Goal: Task Accomplishment & Management: Manage account settings

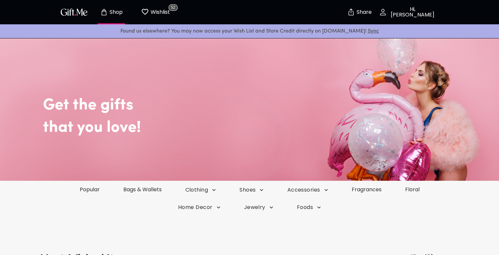
click at [157, 12] on p "Wishlist" at bounding box center [159, 12] width 21 height 9
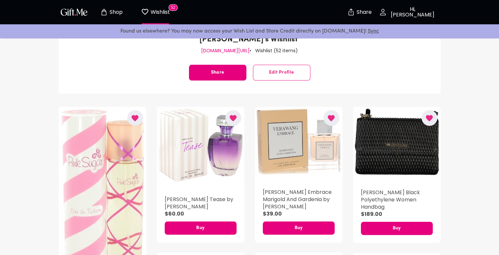
scroll to position [98, 0]
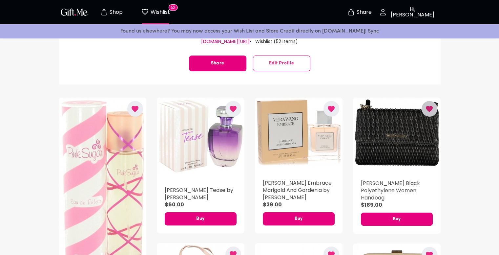
click at [428, 105] on icon "button" at bounding box center [429, 109] width 8 height 8
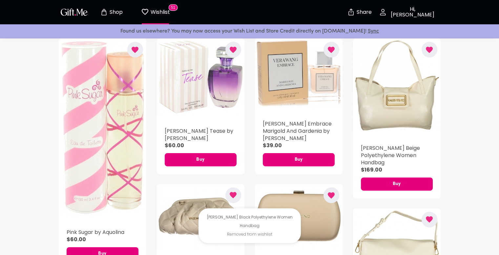
scroll to position [230, 0]
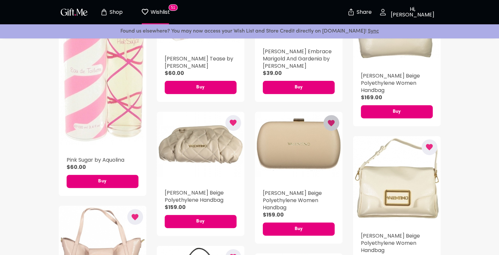
click at [333, 123] on icon "button" at bounding box center [331, 123] width 7 height 6
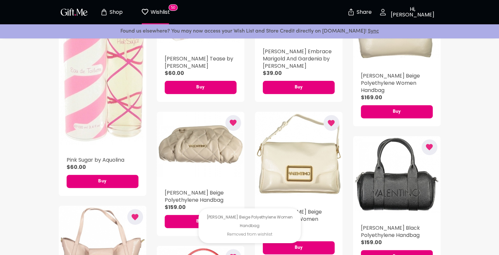
click at [337, 120] on button "button" at bounding box center [331, 123] width 16 height 16
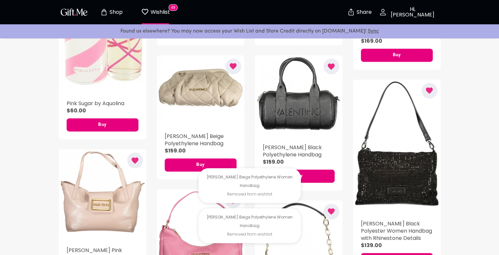
scroll to position [295, 0]
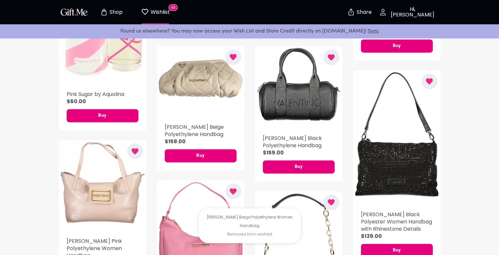
click at [429, 81] on icon "button" at bounding box center [429, 81] width 7 height 6
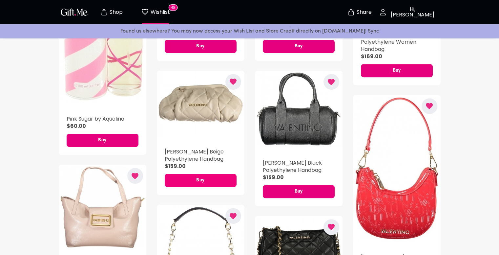
scroll to position [262, 0]
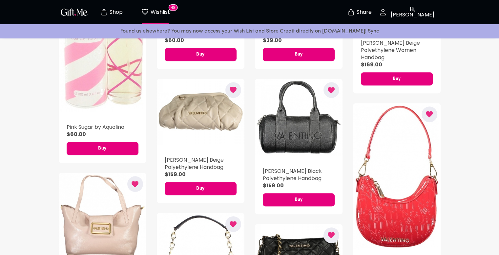
click at [431, 116] on icon "button" at bounding box center [429, 114] width 7 height 6
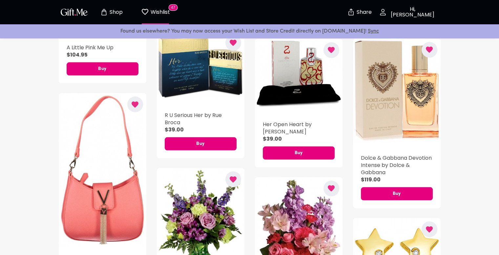
scroll to position [1345, 0]
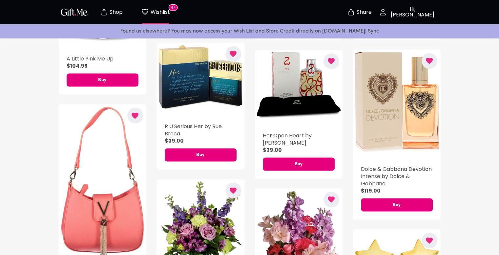
click at [136, 117] on icon "button" at bounding box center [135, 116] width 7 height 6
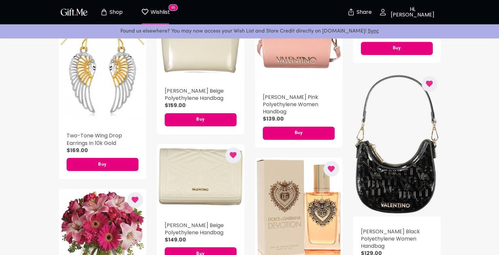
scroll to position [1115, 0]
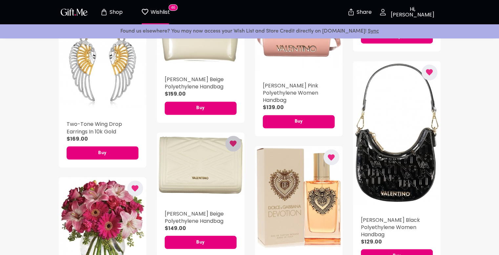
click at [234, 144] on icon "button" at bounding box center [233, 143] width 7 height 6
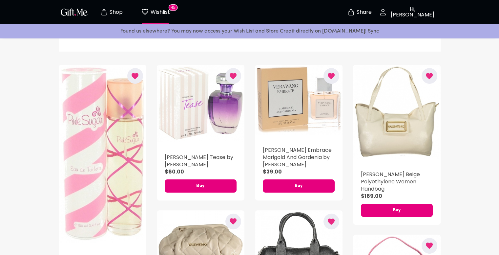
scroll to position [0, 0]
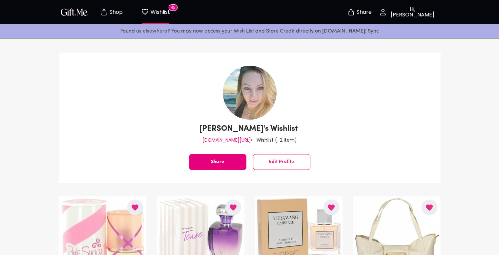
click at [108, 10] on p "Shop" at bounding box center [115, 13] width 15 height 6
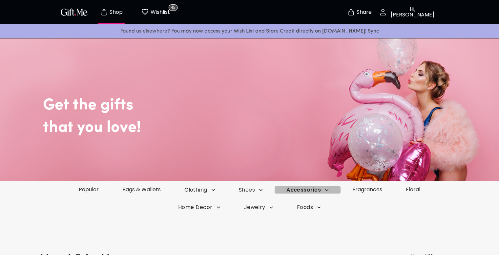
click at [320, 189] on span "Accessories" at bounding box center [307, 189] width 42 height 7
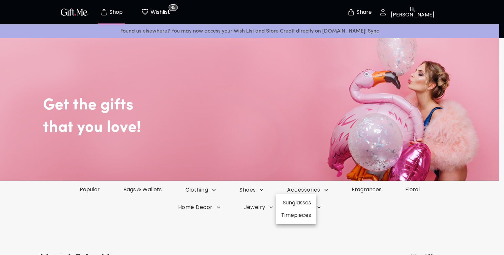
click at [156, 188] on div at bounding box center [252, 127] width 504 height 255
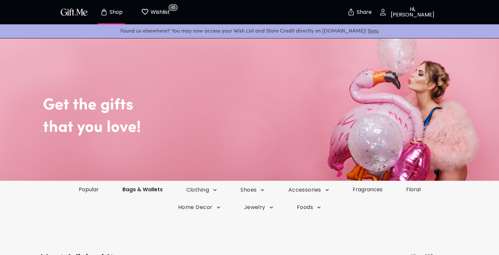
click at [155, 189] on link "Bags & Wallets" at bounding box center [143, 189] width 64 height 8
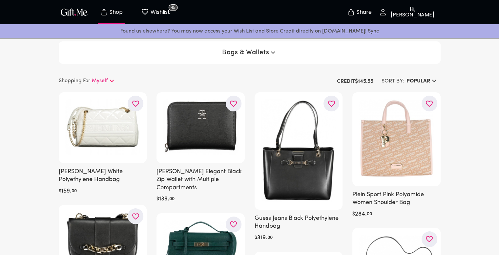
click at [432, 80] on icon "button" at bounding box center [434, 81] width 8 height 8
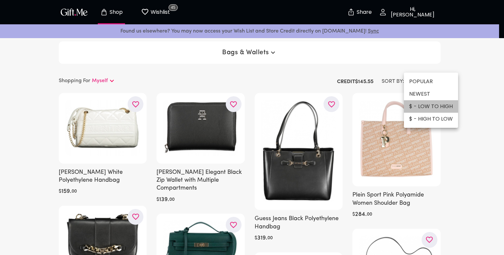
click at [434, 106] on li "$ - LOW TO HIGH" at bounding box center [431, 106] width 54 height 12
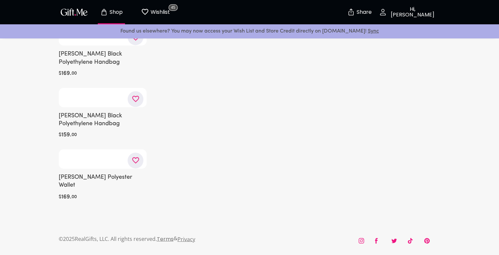
scroll to position [10463, 0]
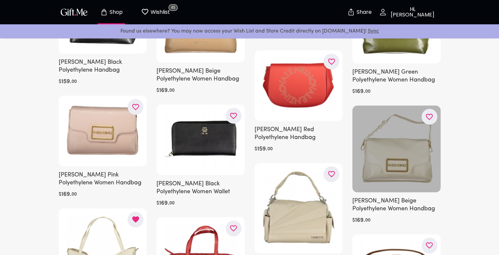
click at [0, 0] on icon "button" at bounding box center [0, 0] width 0 height 0
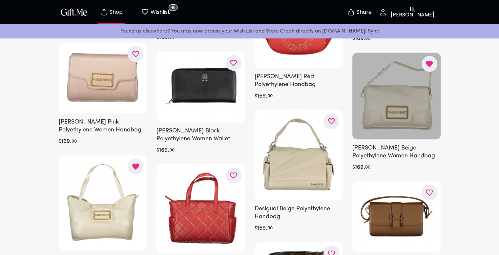
scroll to position [10529, 0]
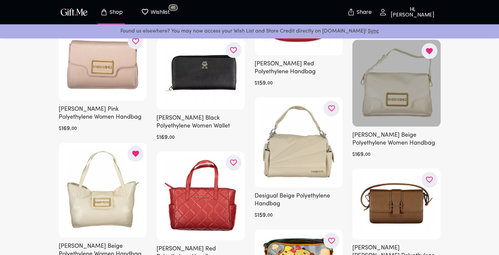
click at [153, 13] on p "Wishlist" at bounding box center [159, 12] width 21 height 9
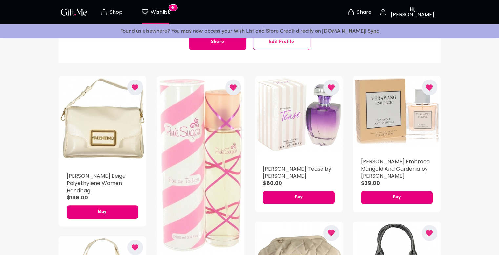
scroll to position [131, 0]
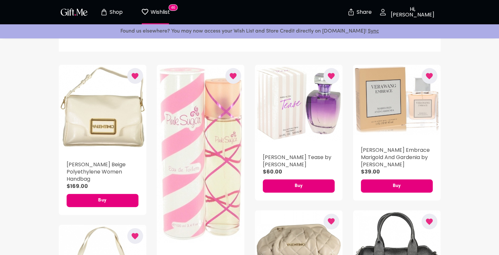
click at [230, 75] on icon "button" at bounding box center [233, 76] width 7 height 6
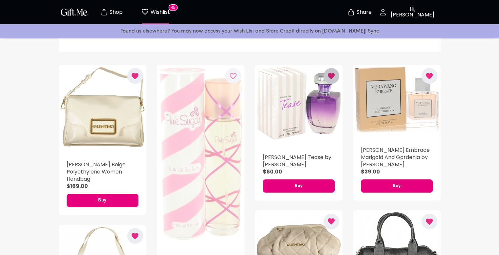
click at [328, 74] on icon "button" at bounding box center [331, 76] width 7 height 6
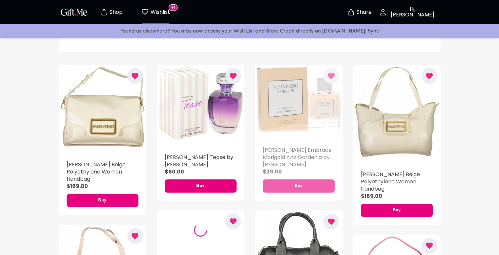
click at [427, 74] on icon "button" at bounding box center [429, 76] width 7 height 6
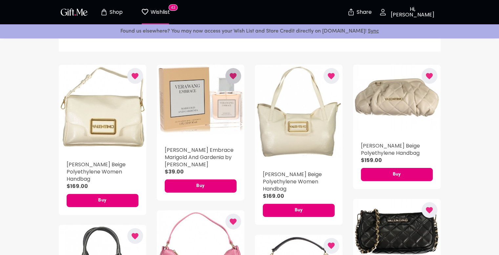
click at [234, 75] on icon "button" at bounding box center [233, 76] width 7 height 6
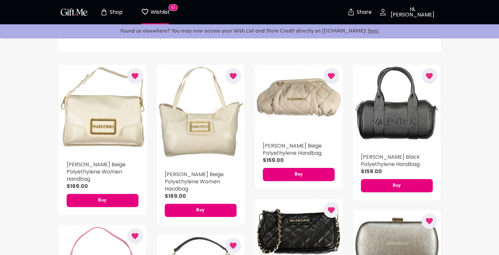
click at [431, 76] on icon "button" at bounding box center [429, 76] width 7 height 6
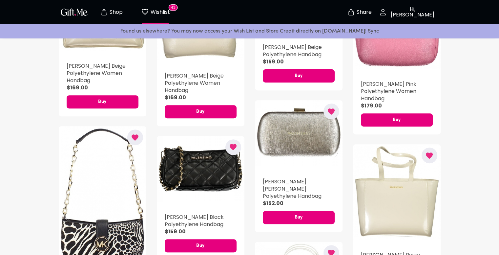
scroll to position [262, 0]
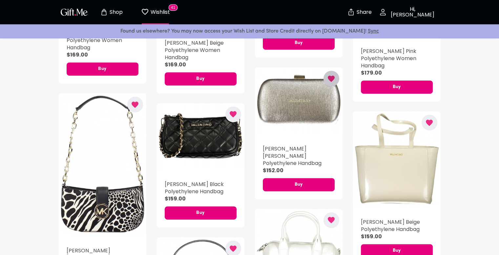
click at [332, 78] on icon "button" at bounding box center [331, 78] width 7 height 6
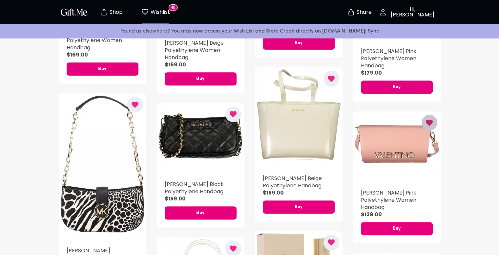
click at [429, 123] on icon "button" at bounding box center [429, 122] width 7 height 6
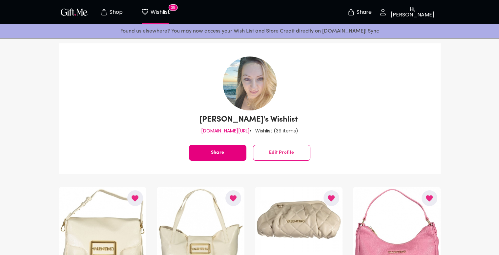
scroll to position [0, 0]
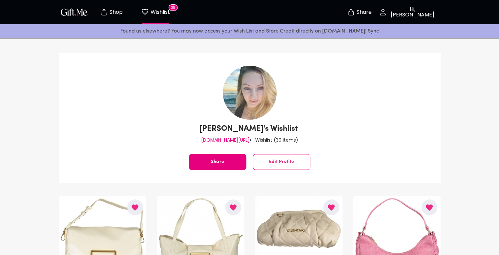
click at [112, 10] on p "Shop" at bounding box center [115, 13] width 15 height 6
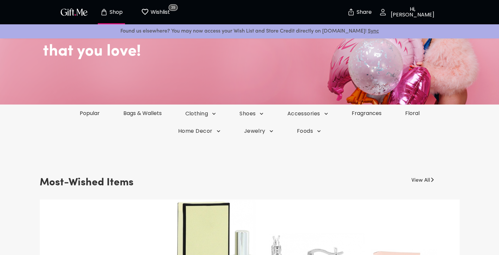
scroll to position [98, 0]
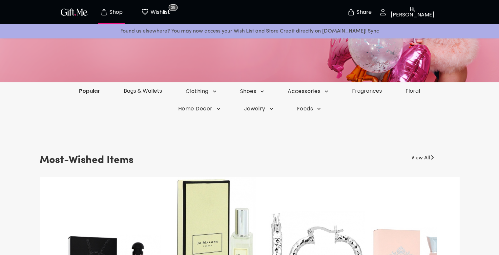
click at [84, 91] on link "Popular" at bounding box center [89, 91] width 45 height 8
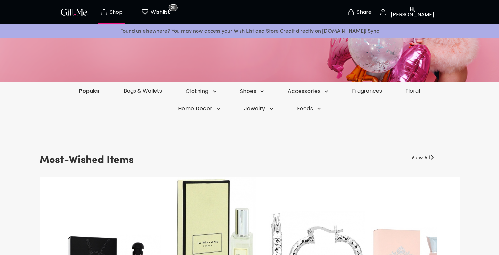
scroll to position [0, 0]
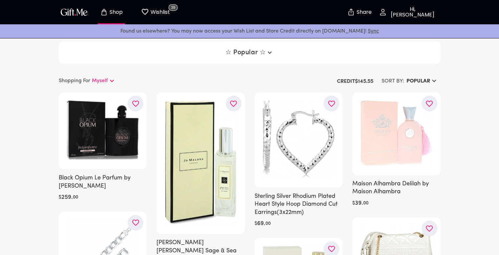
click at [421, 78] on h6 "Popular" at bounding box center [418, 81] width 24 height 8
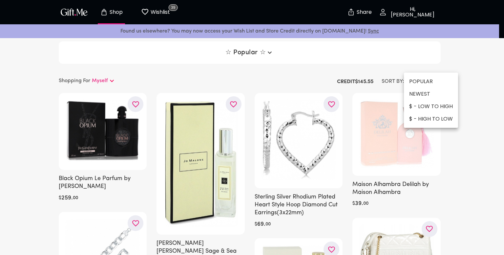
click at [431, 106] on li "$ - LOW TO HIGH" at bounding box center [431, 106] width 54 height 12
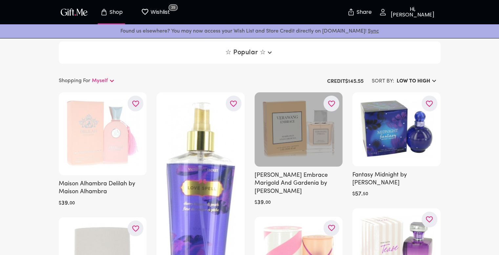
click at [0, 0] on icon "button" at bounding box center [0, 0] width 0 height 0
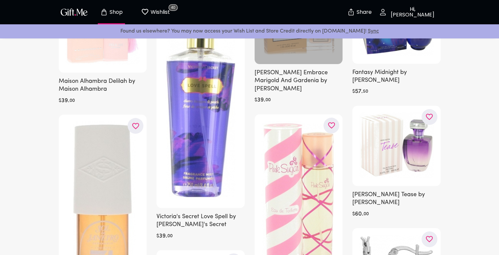
scroll to position [98, 0]
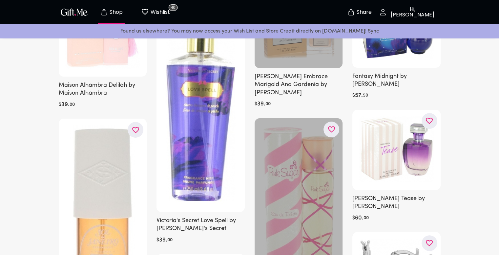
click at [0, 0] on icon "button" at bounding box center [0, 0] width 0 height 0
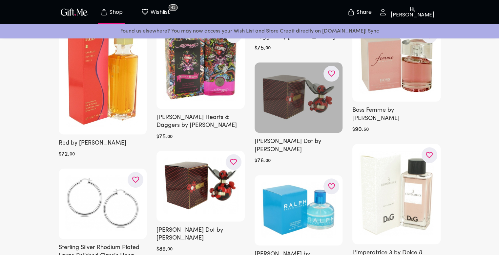
scroll to position [590, 0]
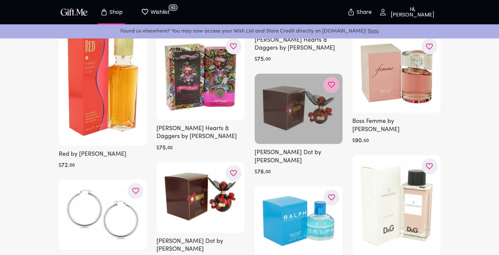
click at [0, 0] on icon "button" at bounding box center [0, 0] width 0 height 0
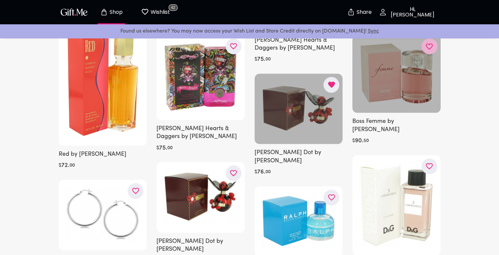
drag, startPoint x: 429, startPoint y: 43, endPoint x: 431, endPoint y: 49, distance: 6.1
click at [0, 0] on icon "button" at bounding box center [0, 0] width 0 height 0
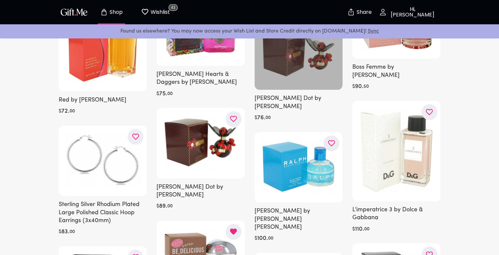
scroll to position [656, 0]
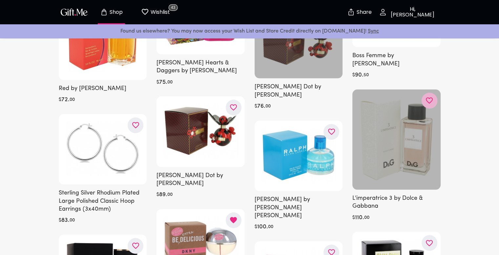
click at [0, 0] on icon "button" at bounding box center [0, 0] width 0 height 0
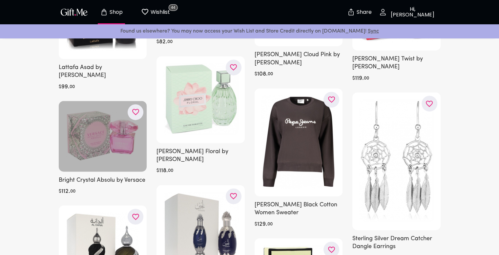
scroll to position [918, 0]
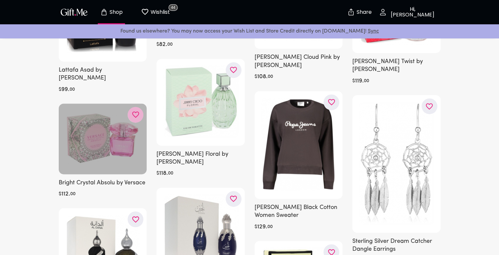
click at [0, 0] on icon "button" at bounding box center [0, 0] width 0 height 0
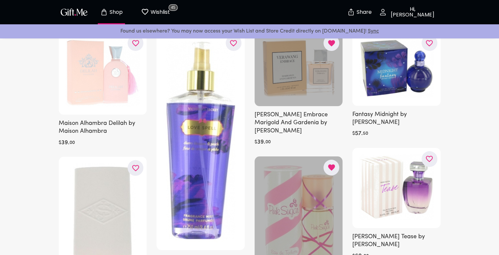
scroll to position [0, 0]
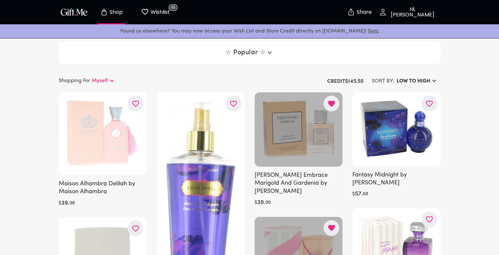
click at [159, 14] on p "Wishlist" at bounding box center [159, 12] width 21 height 9
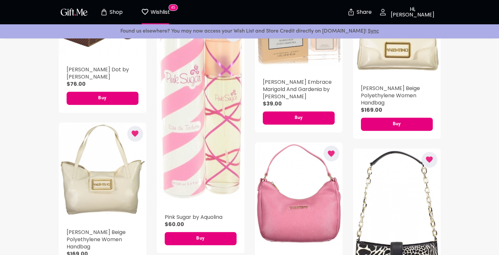
scroll to position [295, 0]
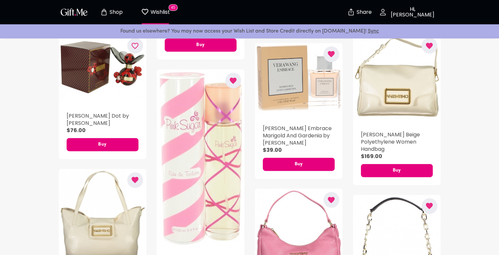
click at [226, 79] on button "button" at bounding box center [233, 80] width 16 height 16
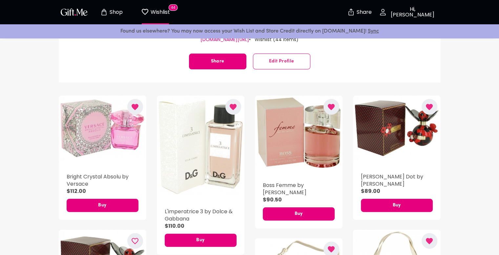
scroll to position [98, 0]
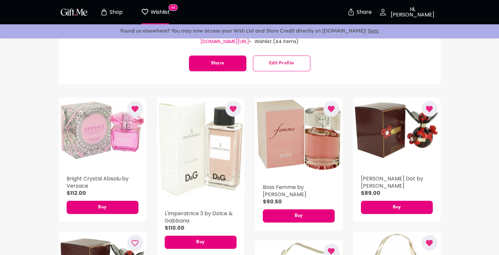
click at [429, 105] on icon "button" at bounding box center [429, 109] width 8 height 8
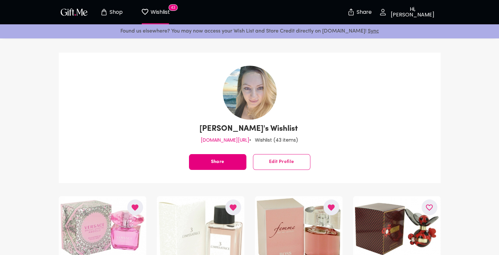
scroll to position [37, 0]
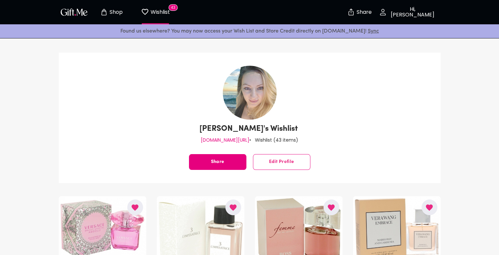
click at [287, 162] on span "Edit Profile" at bounding box center [281, 162] width 57 height 0
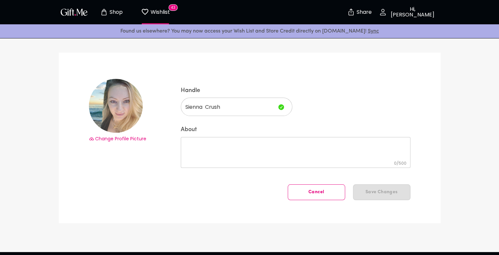
click at [104, 138] on span "Change Profile Picture" at bounding box center [120, 138] width 51 height 7
click at [316, 192] on span "Cancel" at bounding box center [316, 192] width 57 height 0
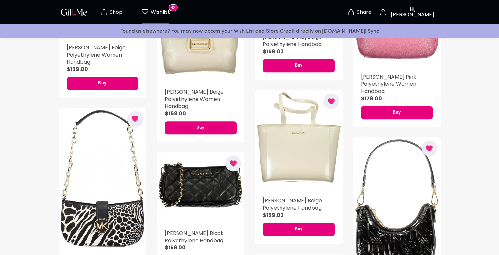
scroll to position [394, 0]
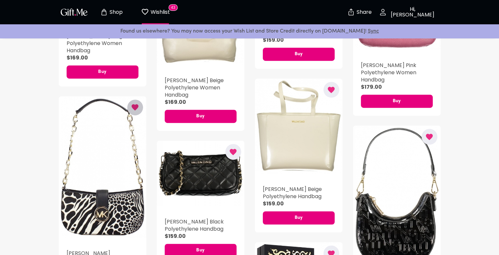
click at [133, 104] on icon "button" at bounding box center [135, 107] width 8 height 8
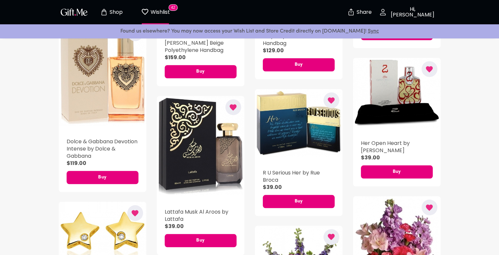
scroll to position [590, 0]
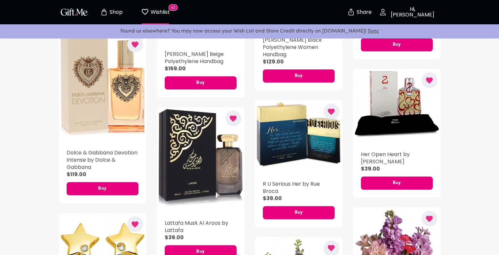
click at [433, 82] on icon "button" at bounding box center [429, 80] width 8 height 8
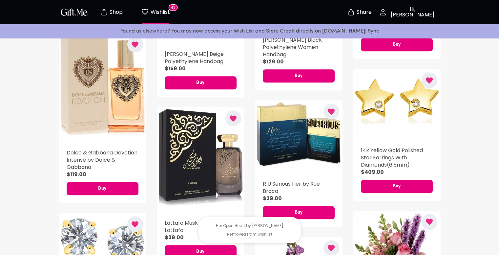
click at [332, 108] on icon "button" at bounding box center [331, 111] width 7 height 6
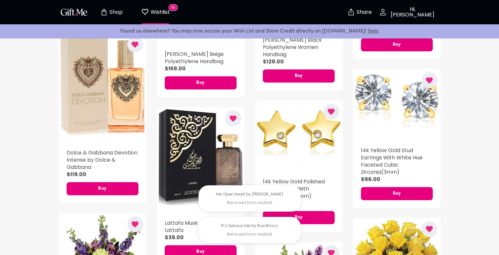
click at [233, 116] on icon "button" at bounding box center [233, 118] width 8 height 8
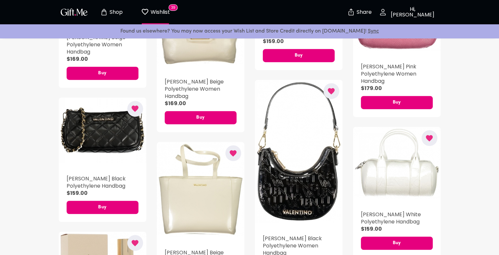
scroll to position [394, 0]
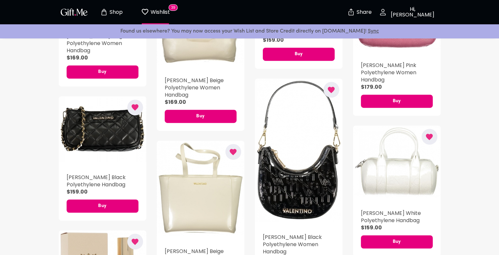
click at [333, 87] on icon "button" at bounding box center [331, 90] width 7 height 6
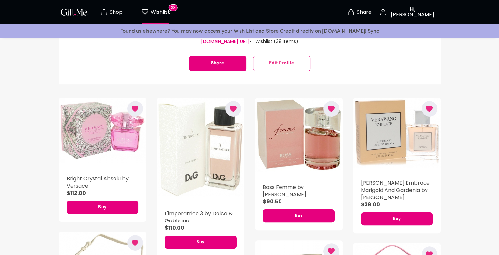
scroll to position [0, 0]
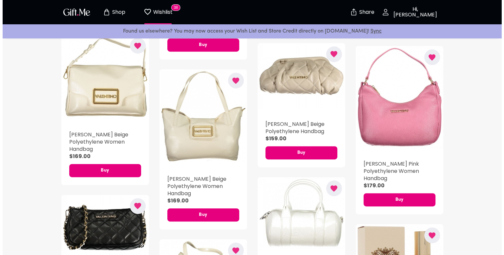
scroll to position [328, 0]
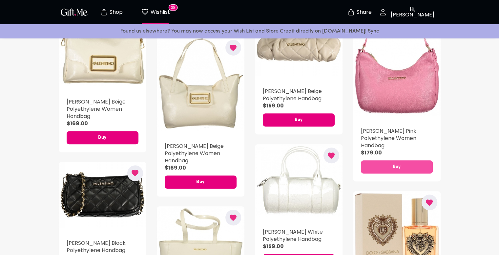
click at [417, 167] on span "Buy" at bounding box center [397, 166] width 72 height 7
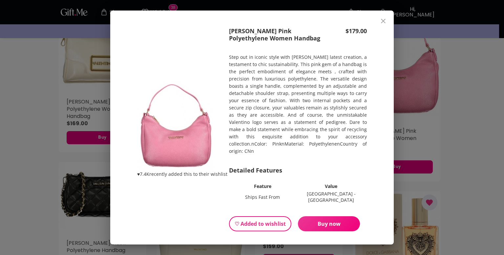
scroll to position [10, 0]
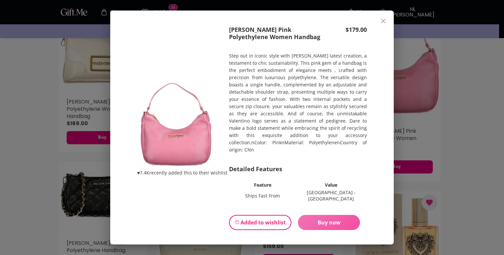
click at [332, 218] on span "Buy now" at bounding box center [329, 221] width 62 height 7
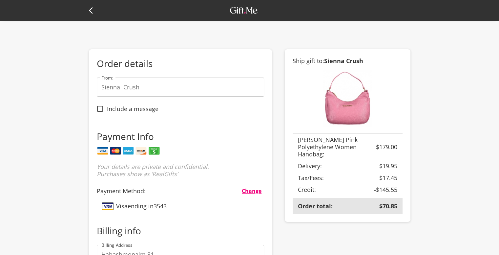
click at [92, 11] on icon at bounding box center [93, 11] width 8 height 8
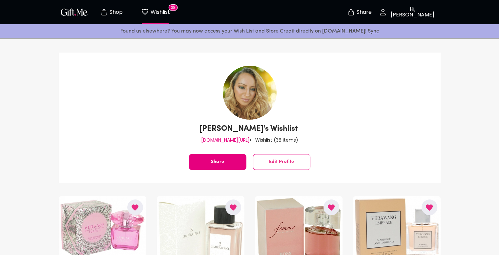
click at [302, 155] on button "Edit Profile" at bounding box center [281, 162] width 57 height 16
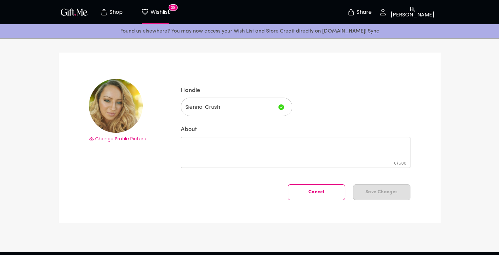
click at [394, 8] on p "Hi, [PERSON_NAME]" at bounding box center [412, 12] width 50 height 11
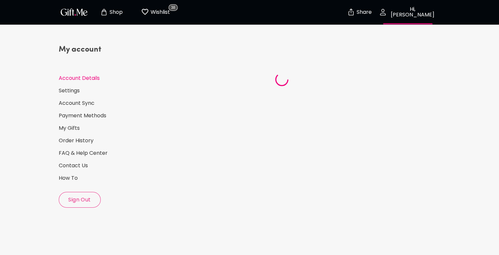
select select "1994"
select select "November"
select select "22"
select select "IL"
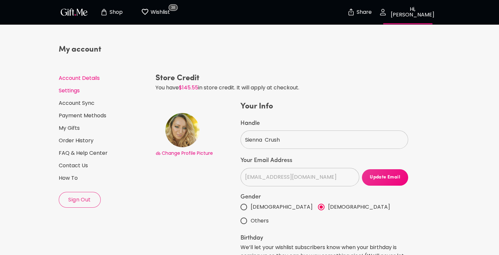
click at [80, 87] on link "Settings" at bounding box center [105, 90] width 92 height 7
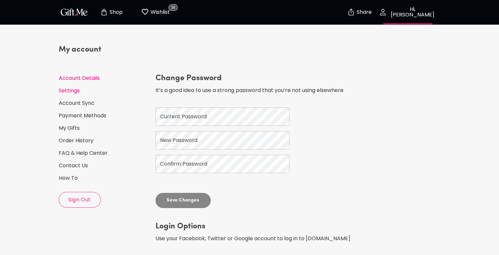
click at [83, 75] on link "Account Details" at bounding box center [105, 77] width 92 height 7
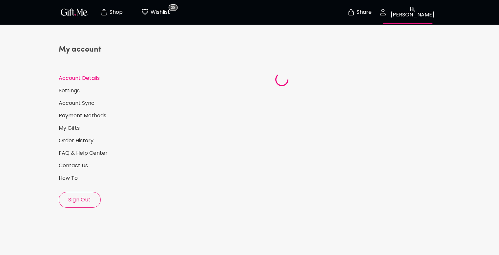
select select "1994"
select select "November"
select select "22"
select select "IL"
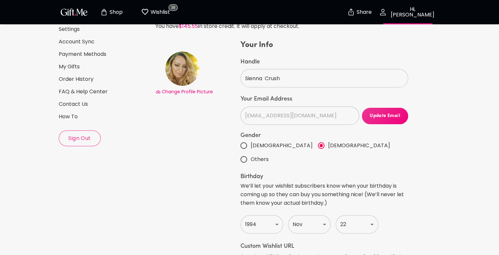
scroll to position [66, 0]
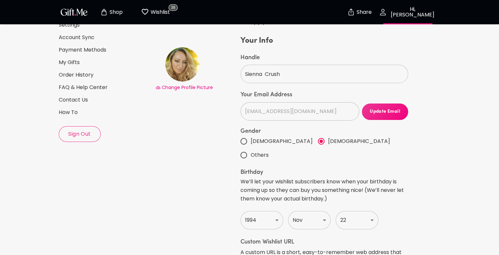
click at [384, 111] on span "Update Email" at bounding box center [385, 111] width 47 height 7
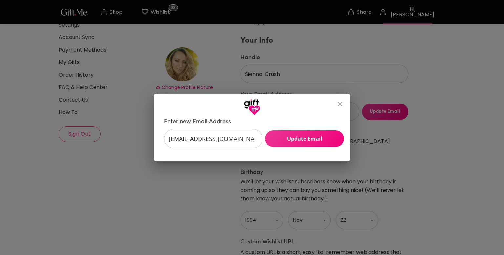
click at [183, 141] on input "[EMAIL_ADDRESS][DOMAIN_NAME]" at bounding box center [209, 138] width 91 height 19
type input "[EMAIL_ADDRESS][DOMAIN_NAME]"
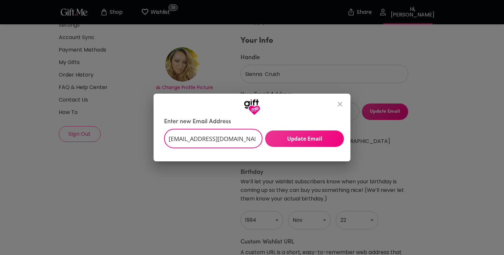
click at [293, 141] on span "Update Email" at bounding box center [304, 138] width 79 height 7
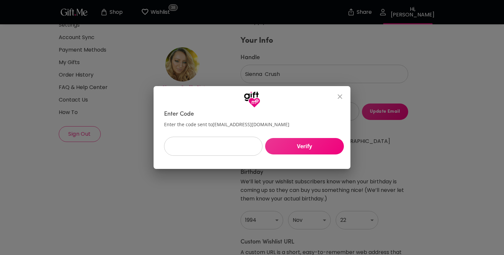
click at [212, 149] on input "text" at bounding box center [209, 145] width 91 height 19
type input "618308"
click at [283, 149] on span "Verify" at bounding box center [304, 145] width 79 height 7
type input "[EMAIL_ADDRESS][DOMAIN_NAME]"
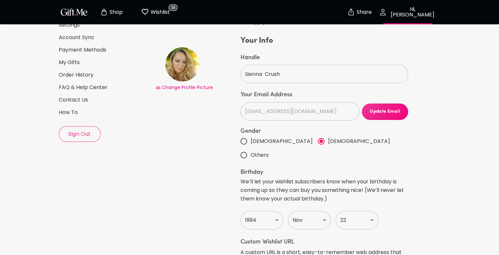
click at [150, 10] on p "Wishlist" at bounding box center [159, 12] width 21 height 9
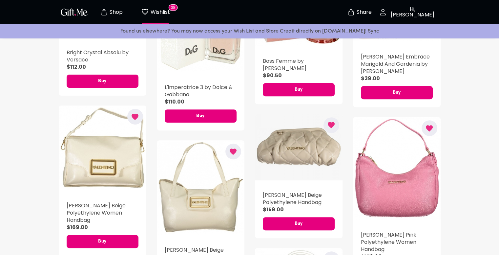
scroll to position [262, 0]
